Goal: Information Seeking & Learning: Understand process/instructions

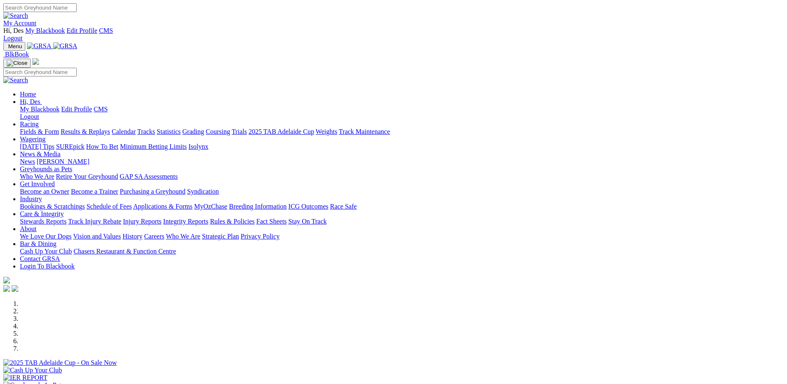
click at [255, 218] on link "Rules & Policies" at bounding box center [232, 221] width 45 height 7
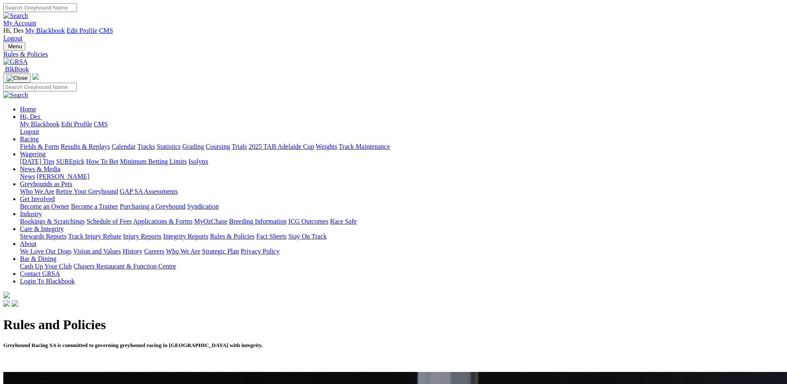
scroll to position [166, 0]
